Goal: Transaction & Acquisition: Purchase product/service

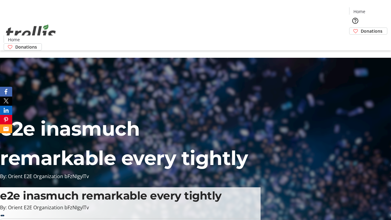
click at [361, 28] on span "Donations" at bounding box center [372, 31] width 22 height 6
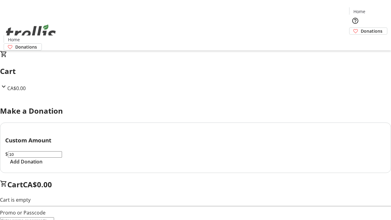
click at [42, 165] on span "Add Donation" at bounding box center [26, 161] width 32 height 7
